Goal: Information Seeking & Learning: Learn about a topic

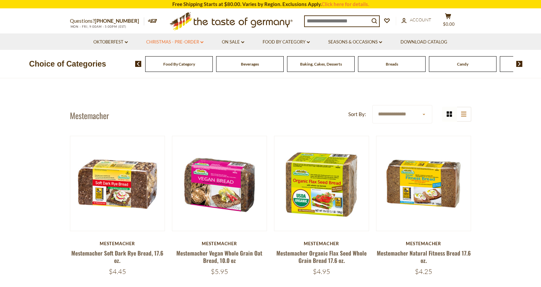
click at [173, 41] on link "Christmas - PRE-ORDER dropdown_arrow" at bounding box center [174, 41] width 57 height 7
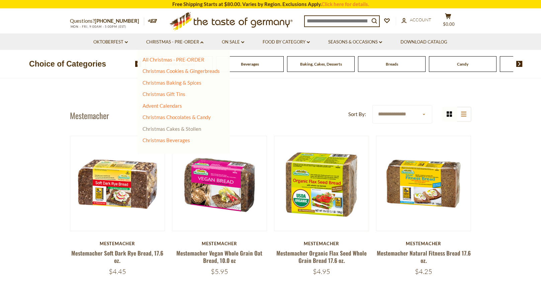
click at [161, 129] on link "Christmas Cakes & Stollen" at bounding box center [172, 129] width 59 height 6
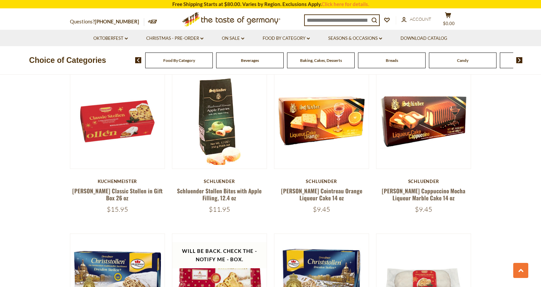
scroll to position [611, 0]
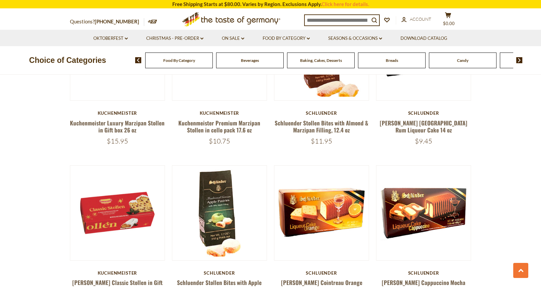
click at [517, 61] on img at bounding box center [520, 60] width 6 height 6
click at [517, 60] on img at bounding box center [520, 60] width 6 height 6
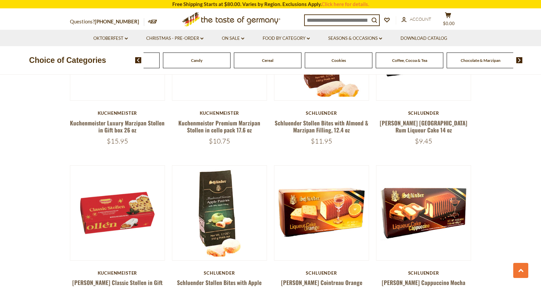
click at [517, 60] on img at bounding box center [520, 60] width 6 height 6
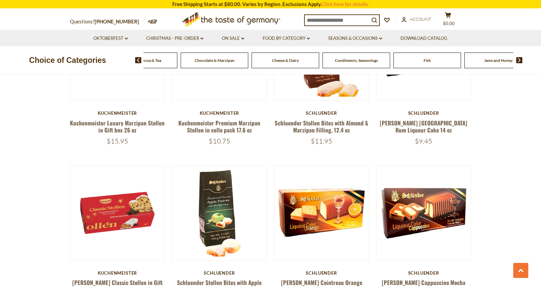
click at [517, 60] on img at bounding box center [520, 60] width 6 height 6
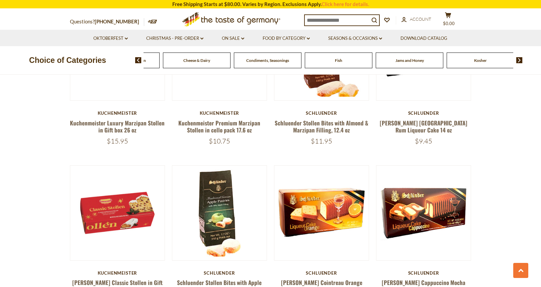
click at [517, 60] on img at bounding box center [520, 60] width 6 height 6
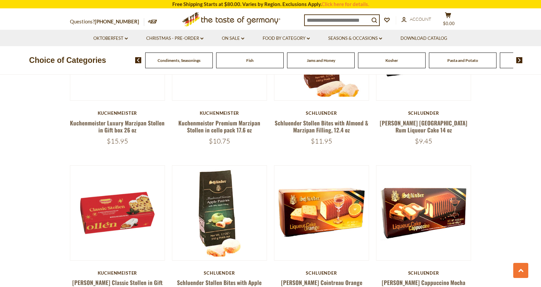
click at [517, 60] on img at bounding box center [520, 60] width 6 height 6
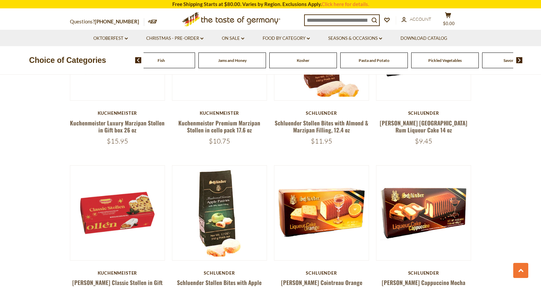
click at [517, 60] on img at bounding box center [520, 60] width 6 height 6
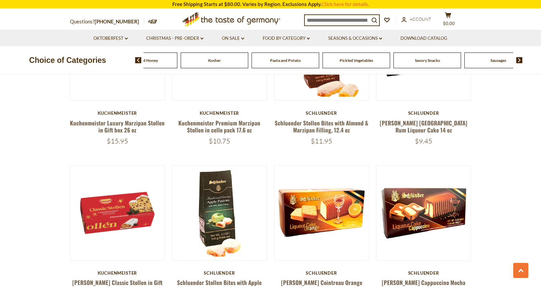
click at [517, 60] on img at bounding box center [520, 60] width 6 height 6
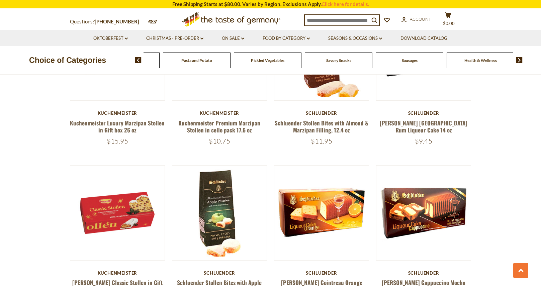
click at [517, 60] on img at bounding box center [520, 60] width 6 height 6
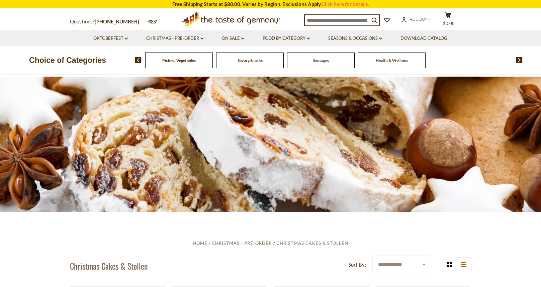
scroll to position [0, 0]
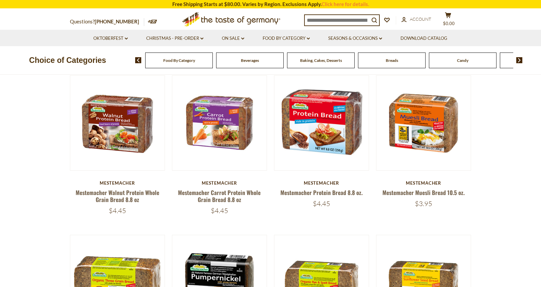
scroll to position [220, 0]
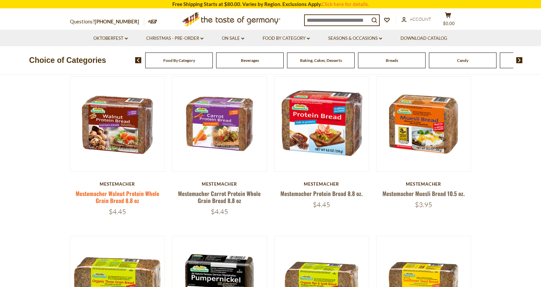
click at [110, 197] on link "Mestemacher Walnut Protein Whole Grain Bread 8.8 oz" at bounding box center [118, 196] width 84 height 15
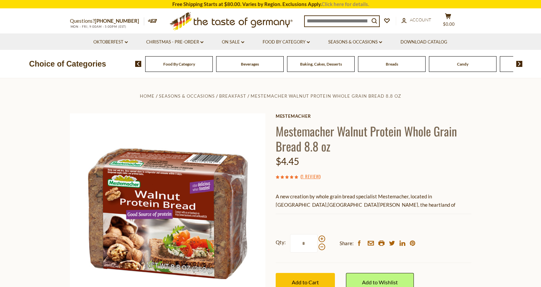
click at [332, 2] on link "Click here for details." at bounding box center [346, 4] width 48 height 6
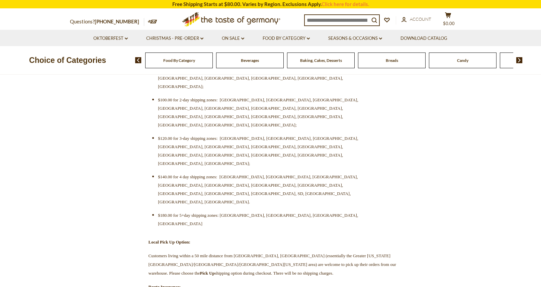
scroll to position [182, 0]
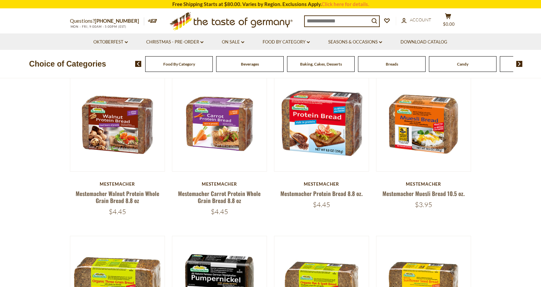
scroll to position [220, 0]
